Goal: Browse casually: Explore the website without a specific task or goal

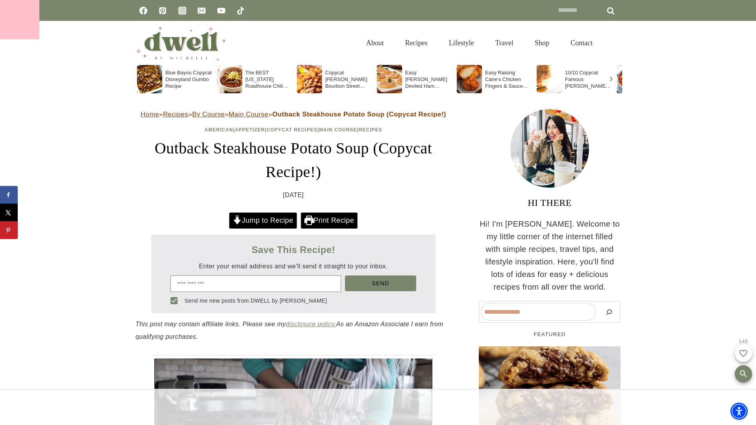
click at [20, 20] on div at bounding box center [19, 19] width 39 height 39
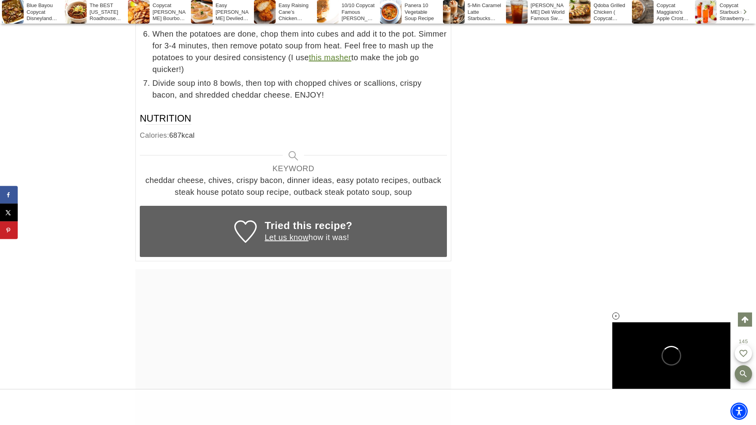
scroll to position [5103, 0]
